Goal: Task Accomplishment & Management: Manage account settings

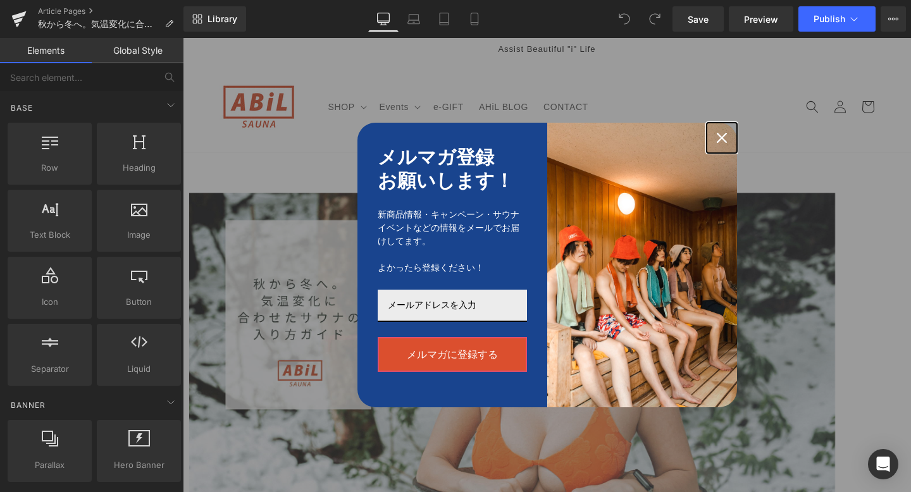
click at [722, 137] on icon "close icon" at bounding box center [722, 138] width 10 height 10
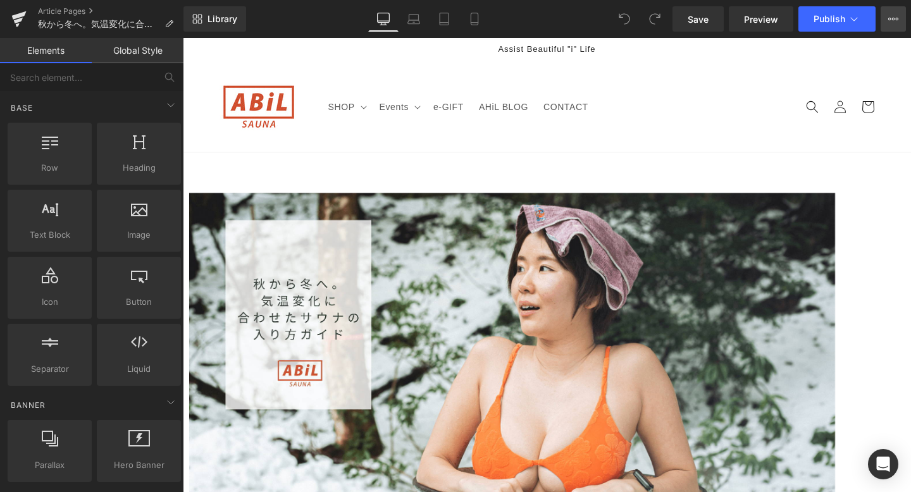
click at [882, 16] on button "View Live Page View with current Template Save Template to Library Schedule Pub…" at bounding box center [892, 18] width 25 height 25
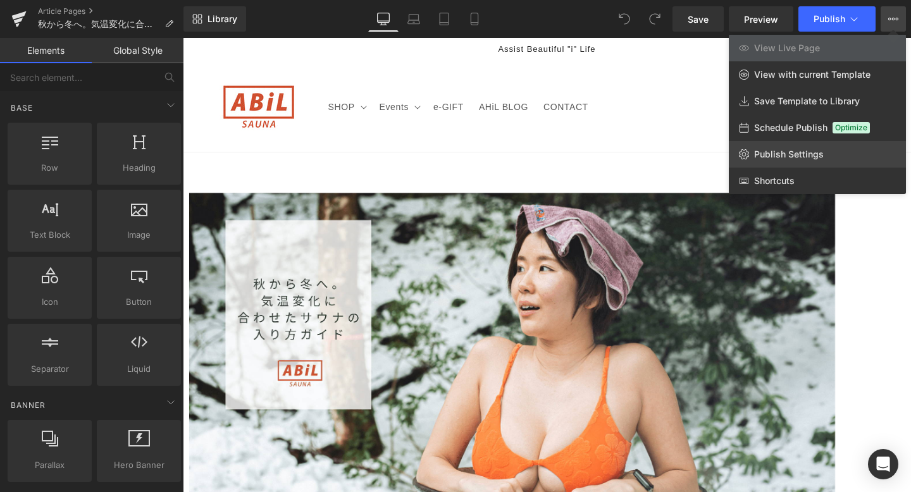
click at [799, 149] on span "Publish Settings" at bounding box center [789, 154] width 70 height 11
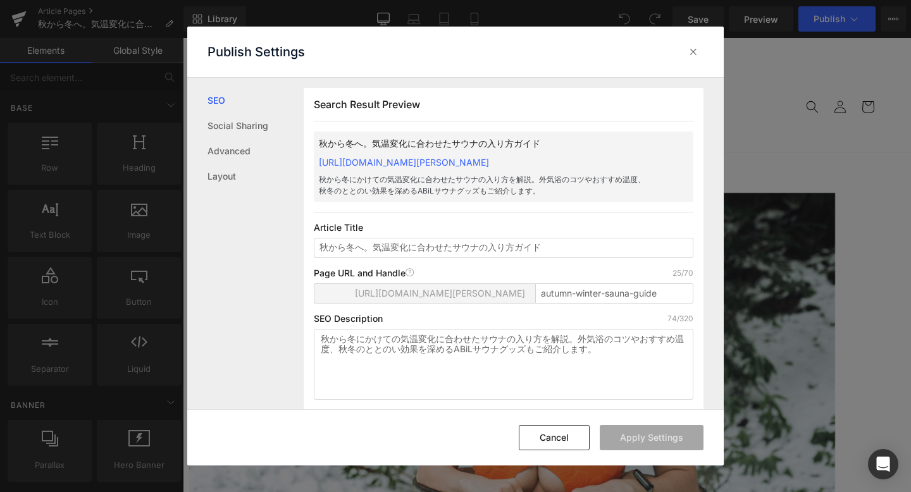
scroll to position [1, 0]
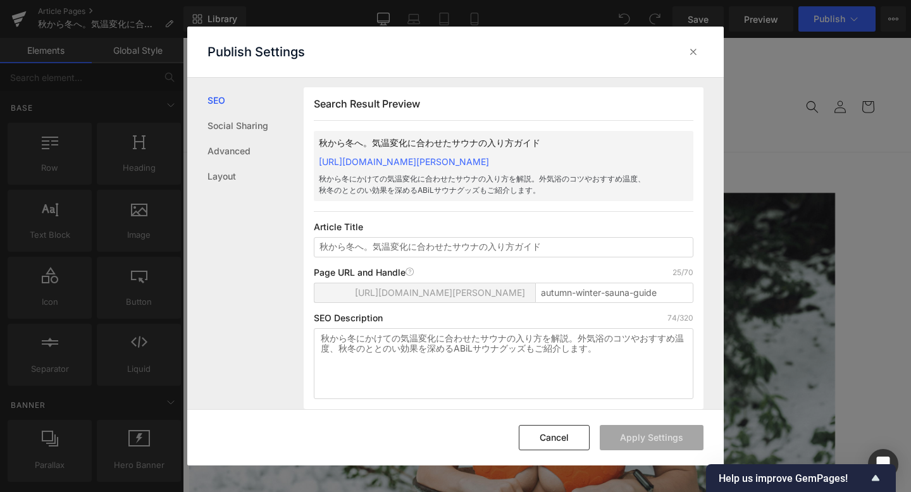
click at [469, 159] on link "[URL][DOMAIN_NAME][PERSON_NAME]" at bounding box center [404, 161] width 170 height 11
click at [694, 50] on icon at bounding box center [693, 52] width 13 height 13
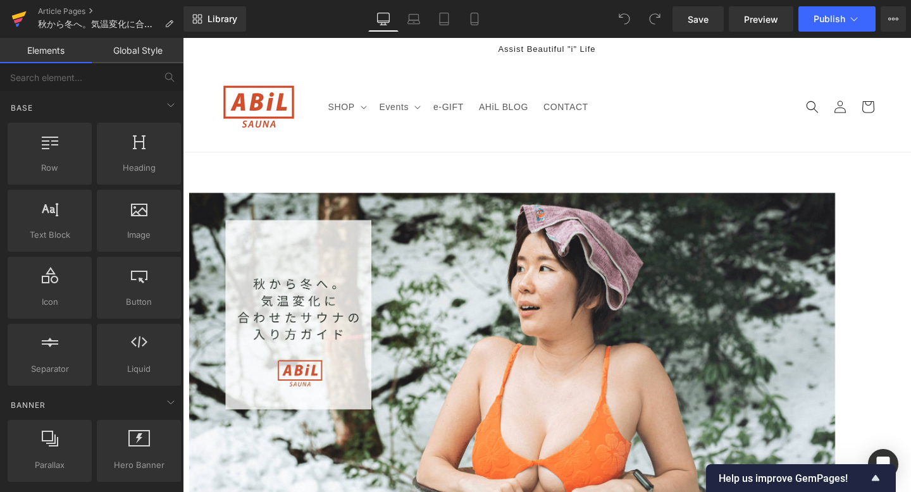
click at [13, 19] on icon at bounding box center [18, 19] width 15 height 32
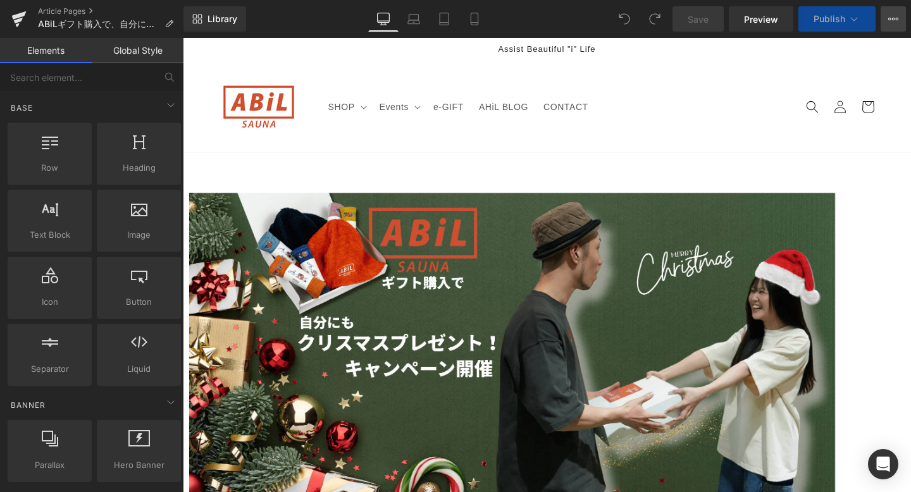
click at [901, 27] on button "View Live Page View with current Template Save Template to Library Schedule Pub…" at bounding box center [892, 18] width 25 height 25
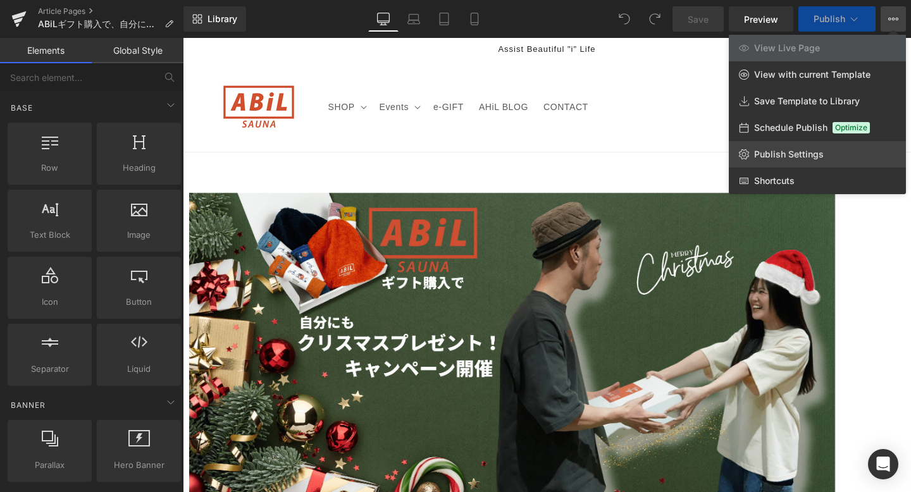
click at [815, 151] on span "Publish Settings" at bounding box center [789, 154] width 70 height 11
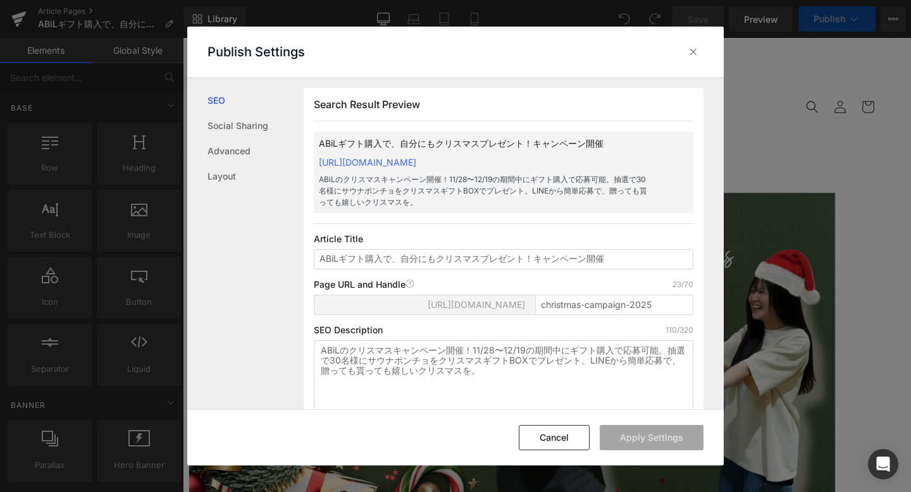
scroll to position [1, 0]
